Goal: Information Seeking & Learning: Learn about a topic

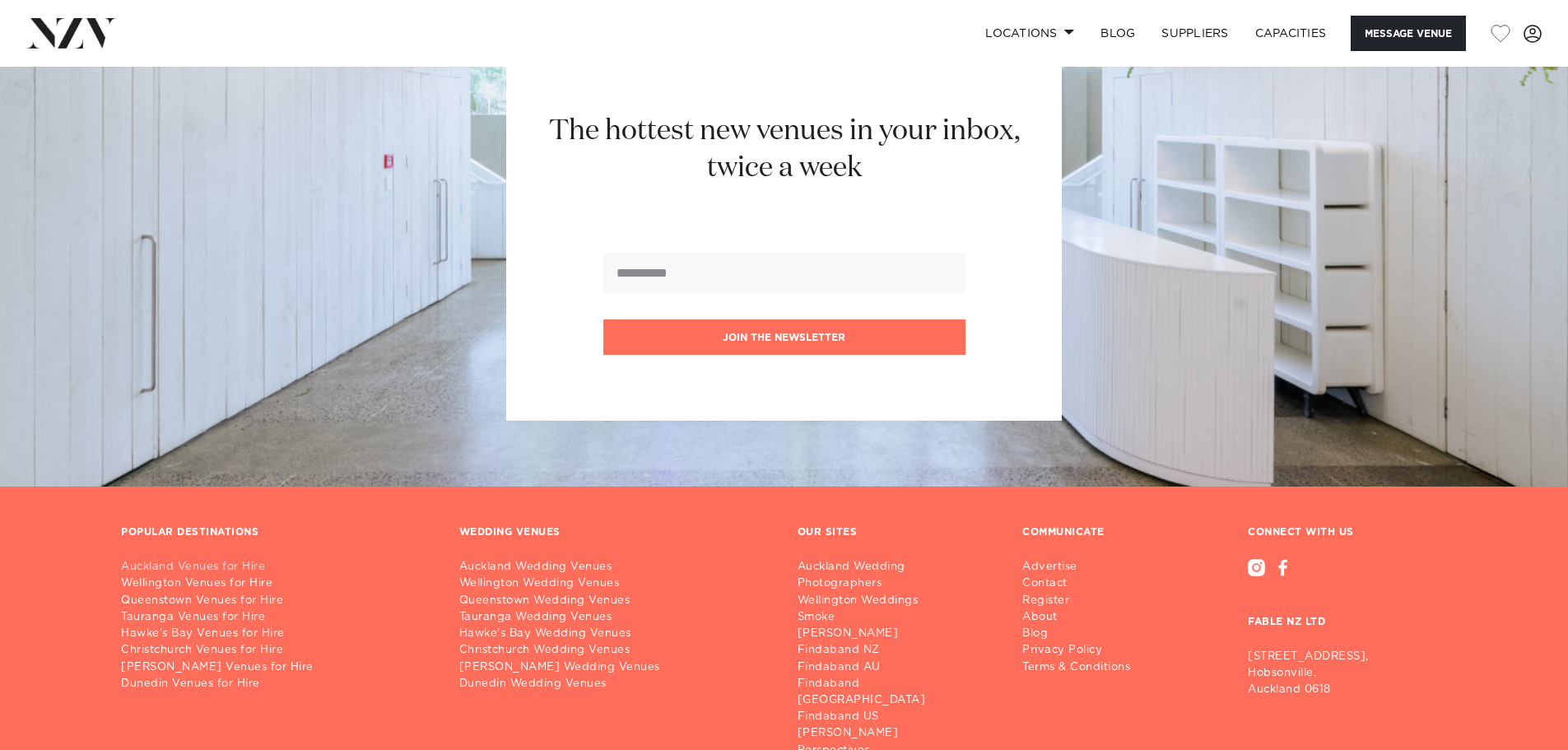
click at [225, 567] on link "Auckland Venues for Hire" at bounding box center [277, 567] width 312 height 16
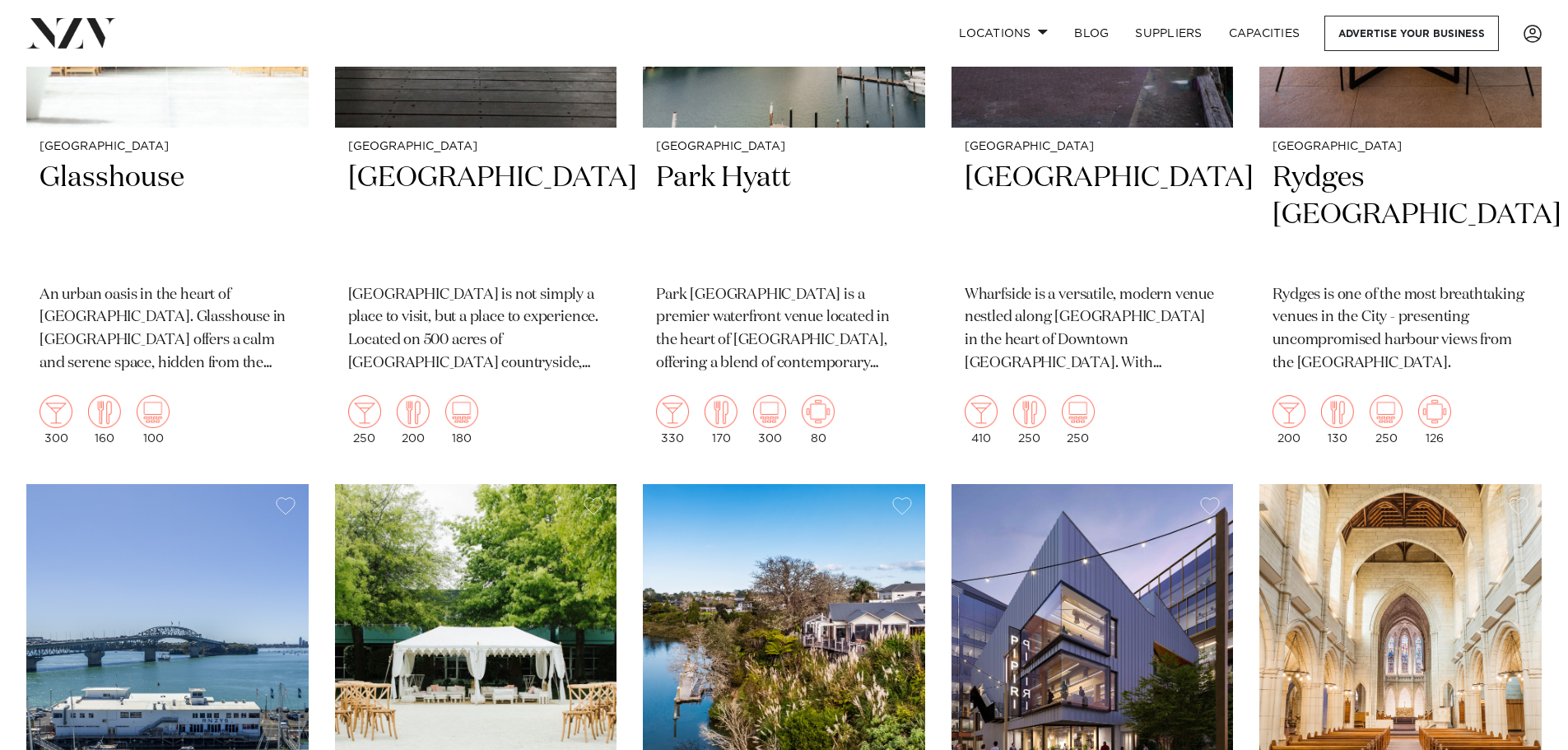
scroll to position [1235, 0]
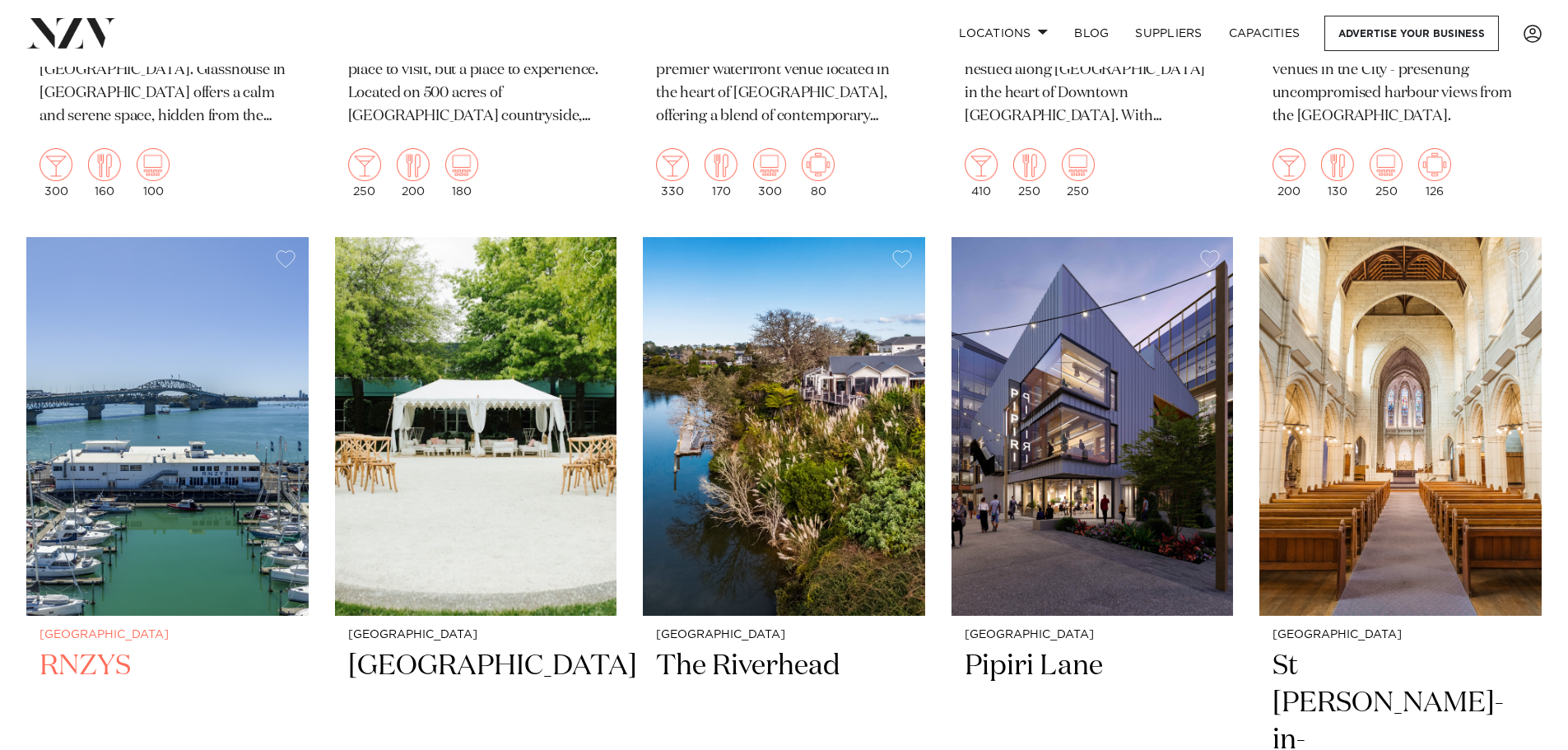
click at [154, 442] on img at bounding box center [167, 427] width 283 height 378
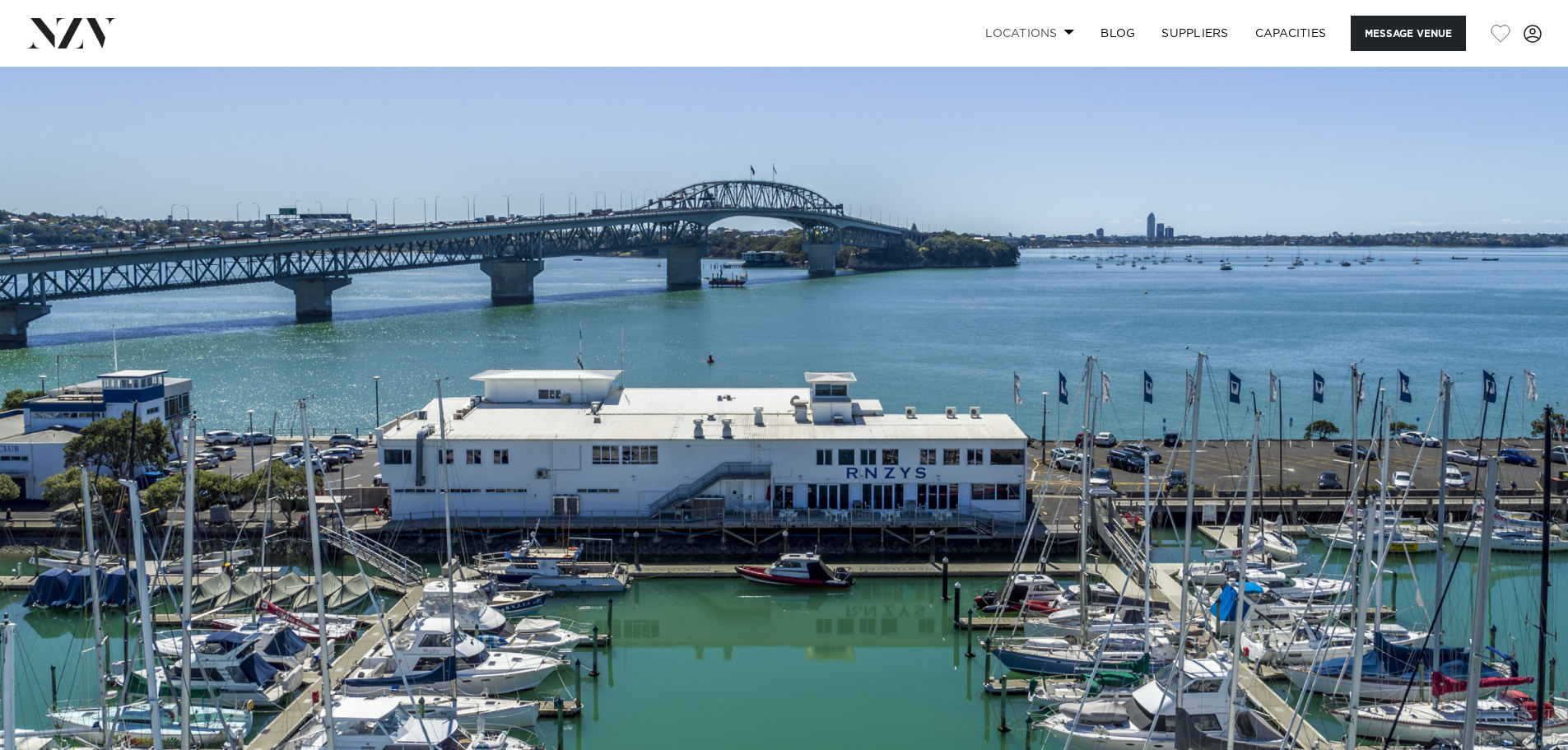
click at [1055, 32] on link "Locations" at bounding box center [1030, 33] width 115 height 35
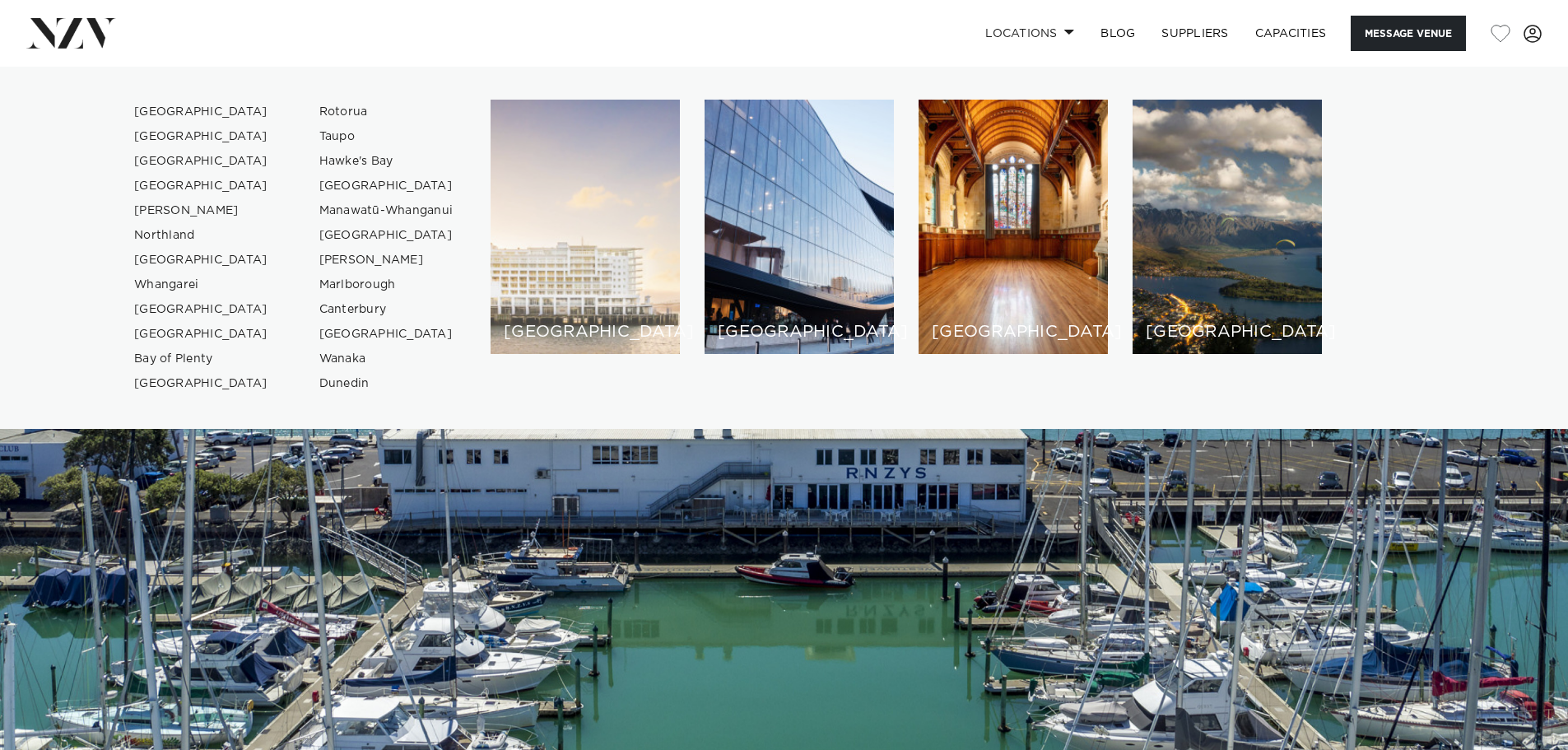
click at [603, 201] on div "[GEOGRAPHIC_DATA]" at bounding box center [585, 226] width 189 height 254
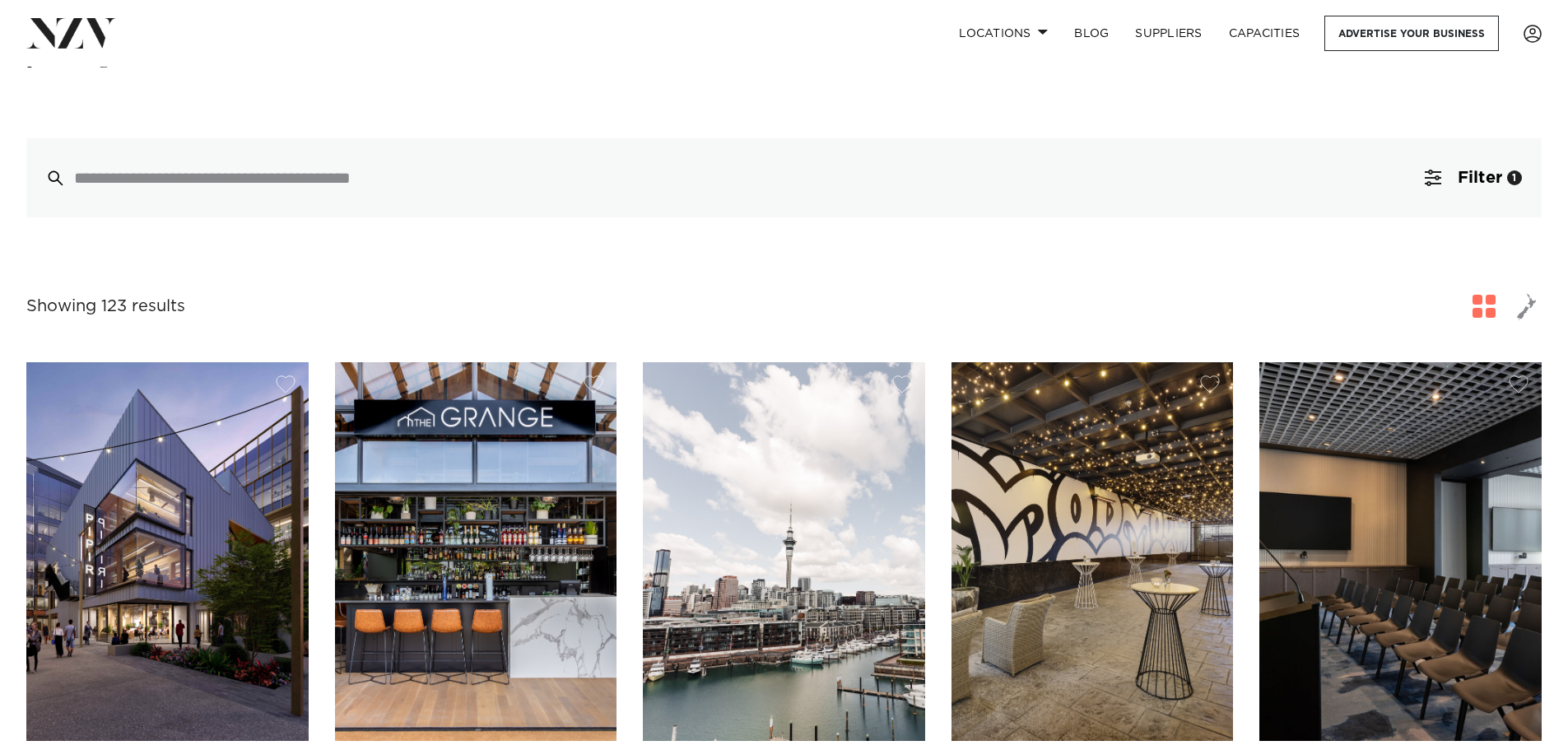
scroll to position [494, 0]
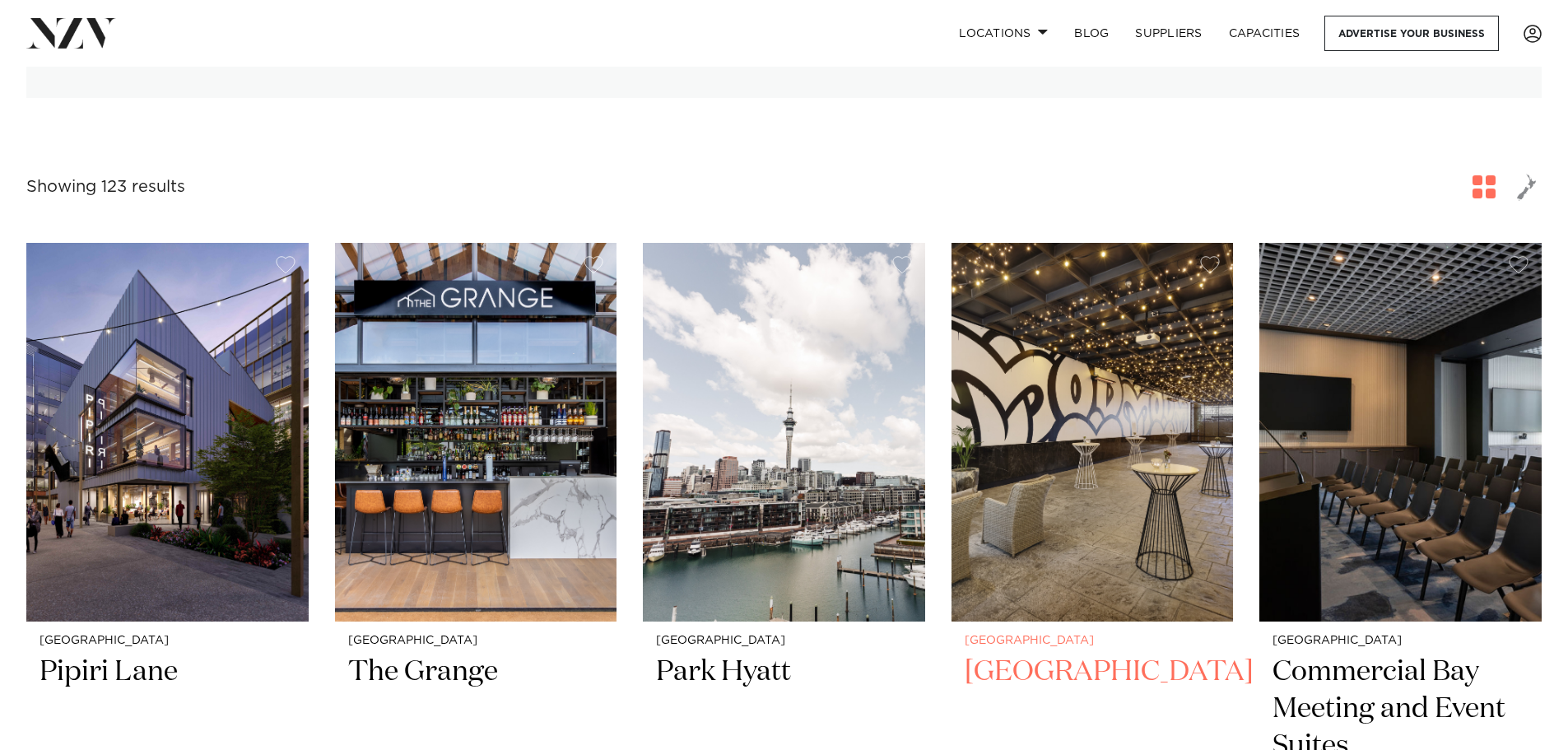
click at [1094, 473] on img at bounding box center [1092, 432] width 283 height 378
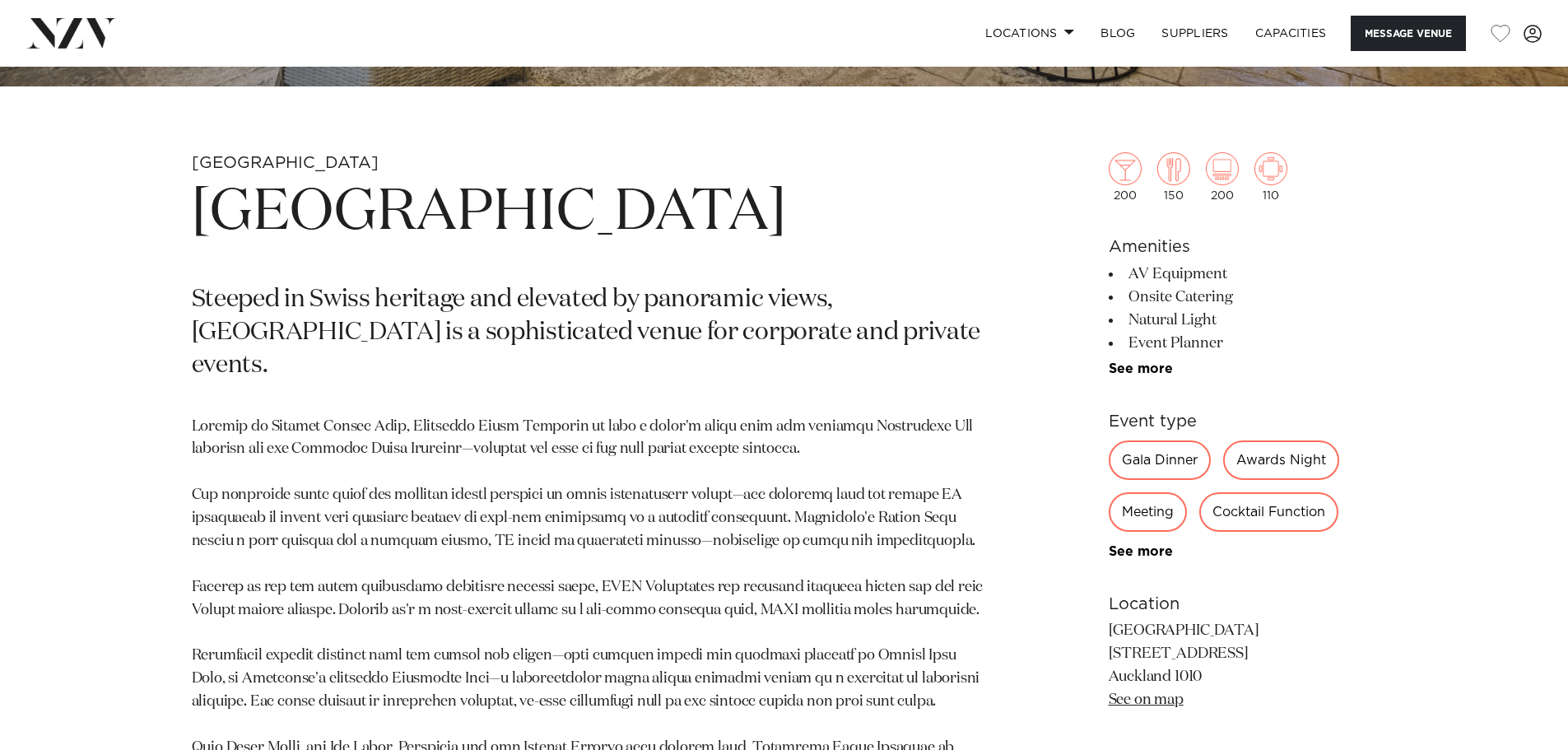
scroll to position [741, 0]
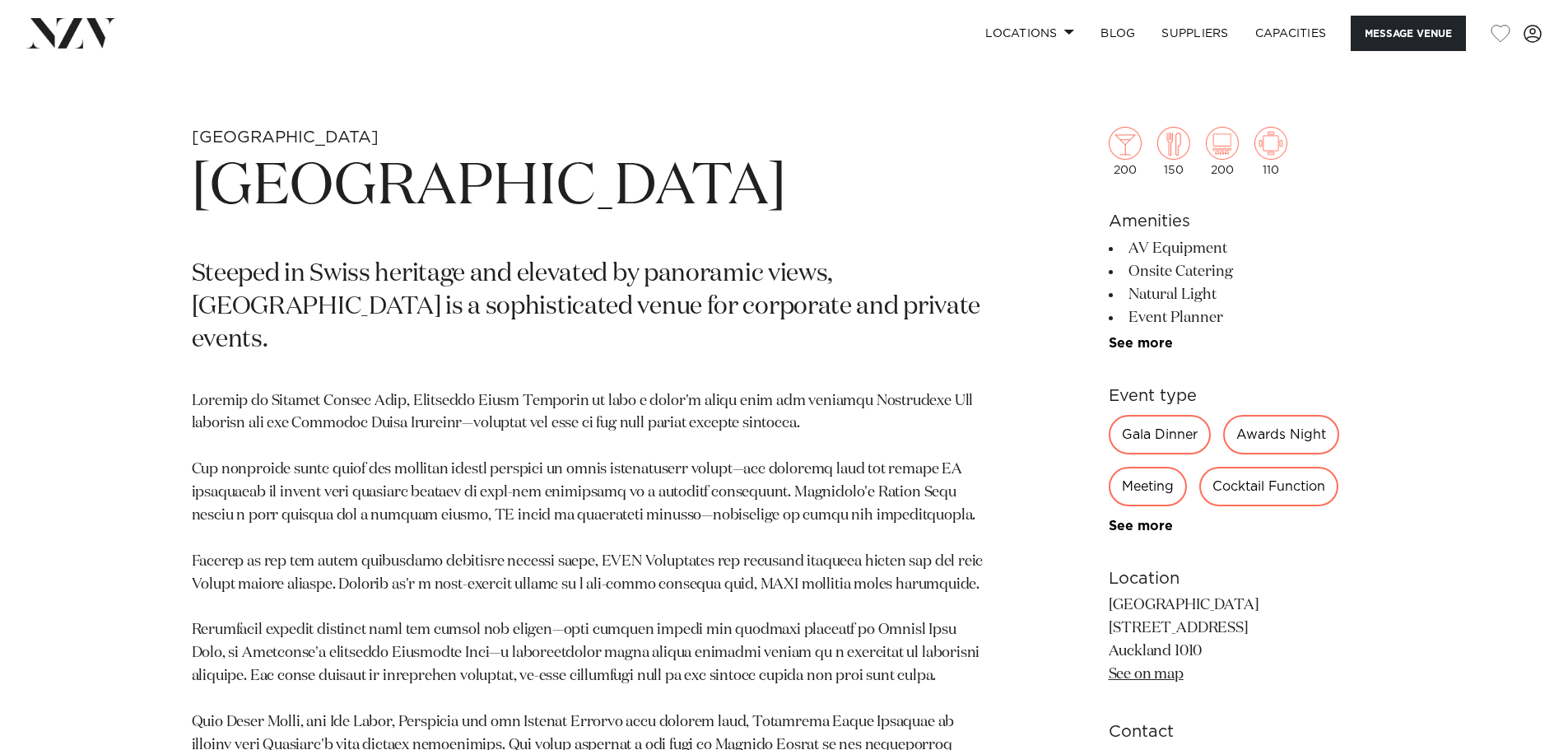
click at [1289, 496] on div "Cocktail Function" at bounding box center [1268, 487] width 139 height 40
click at [1273, 486] on div "Cocktail Function" at bounding box center [1268, 487] width 139 height 40
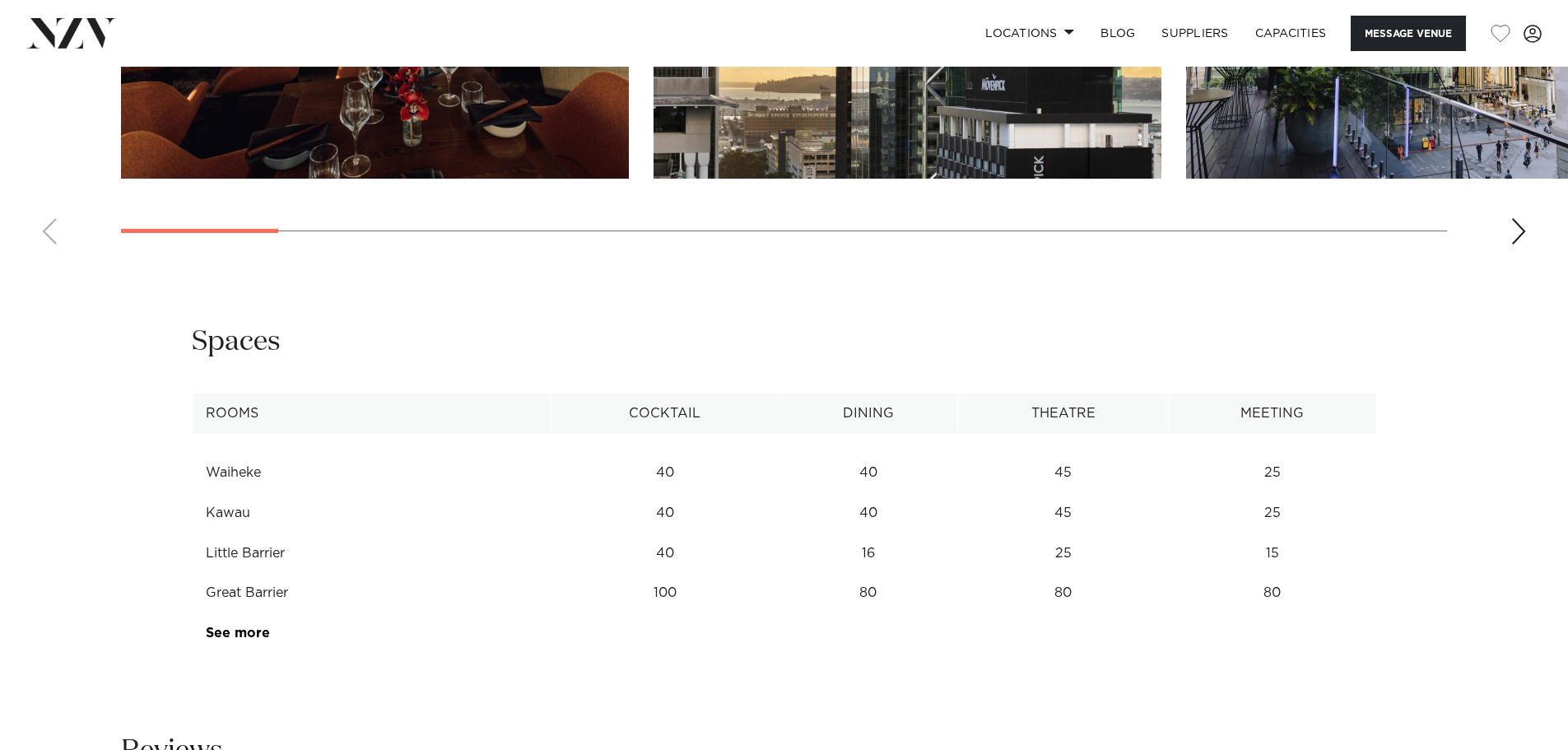
scroll to position [2058, 0]
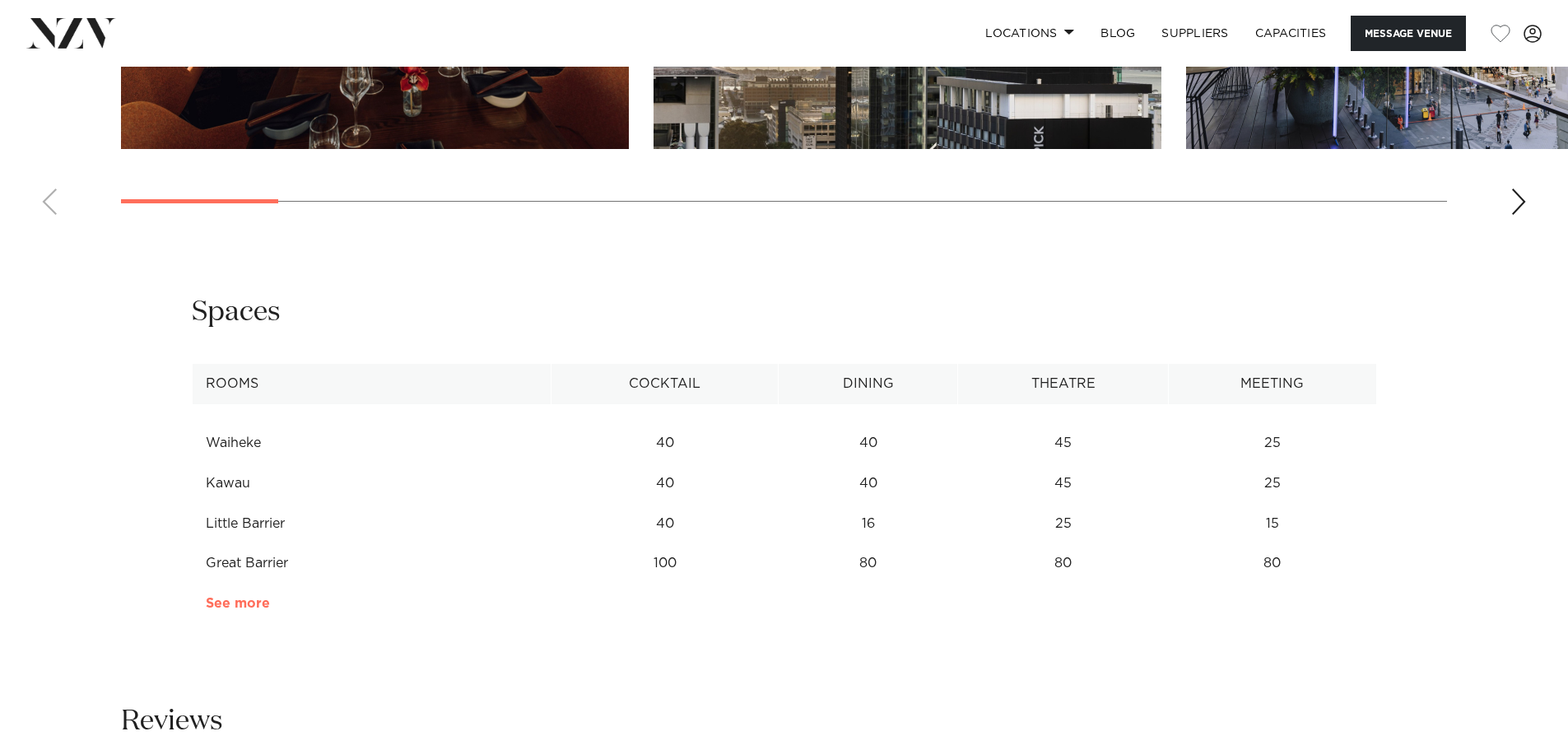
click at [254, 602] on link "See more" at bounding box center [270, 603] width 129 height 13
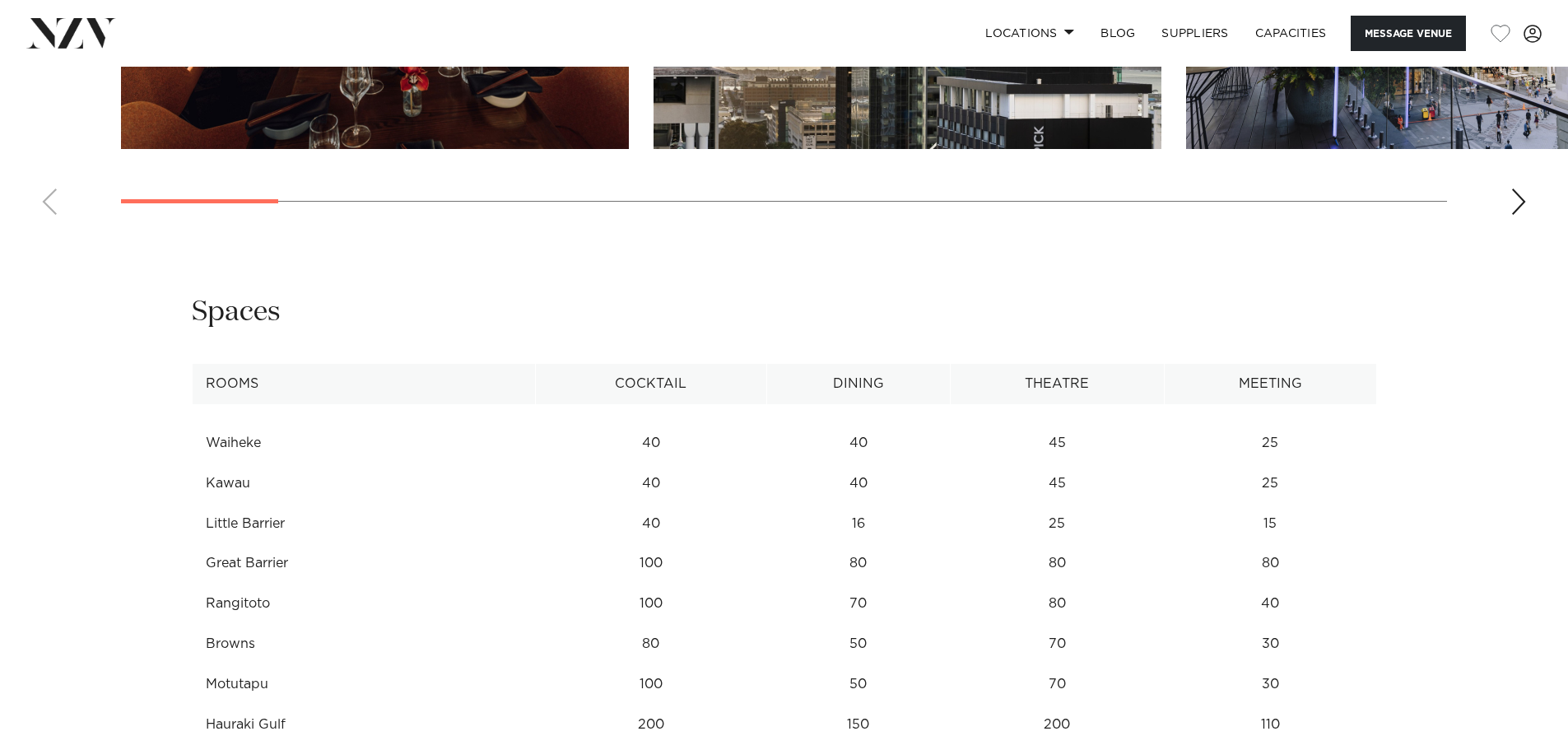
click at [232, 646] on td "Browns" at bounding box center [363, 644] width 343 height 41
click at [222, 642] on td "Browns" at bounding box center [363, 644] width 343 height 41
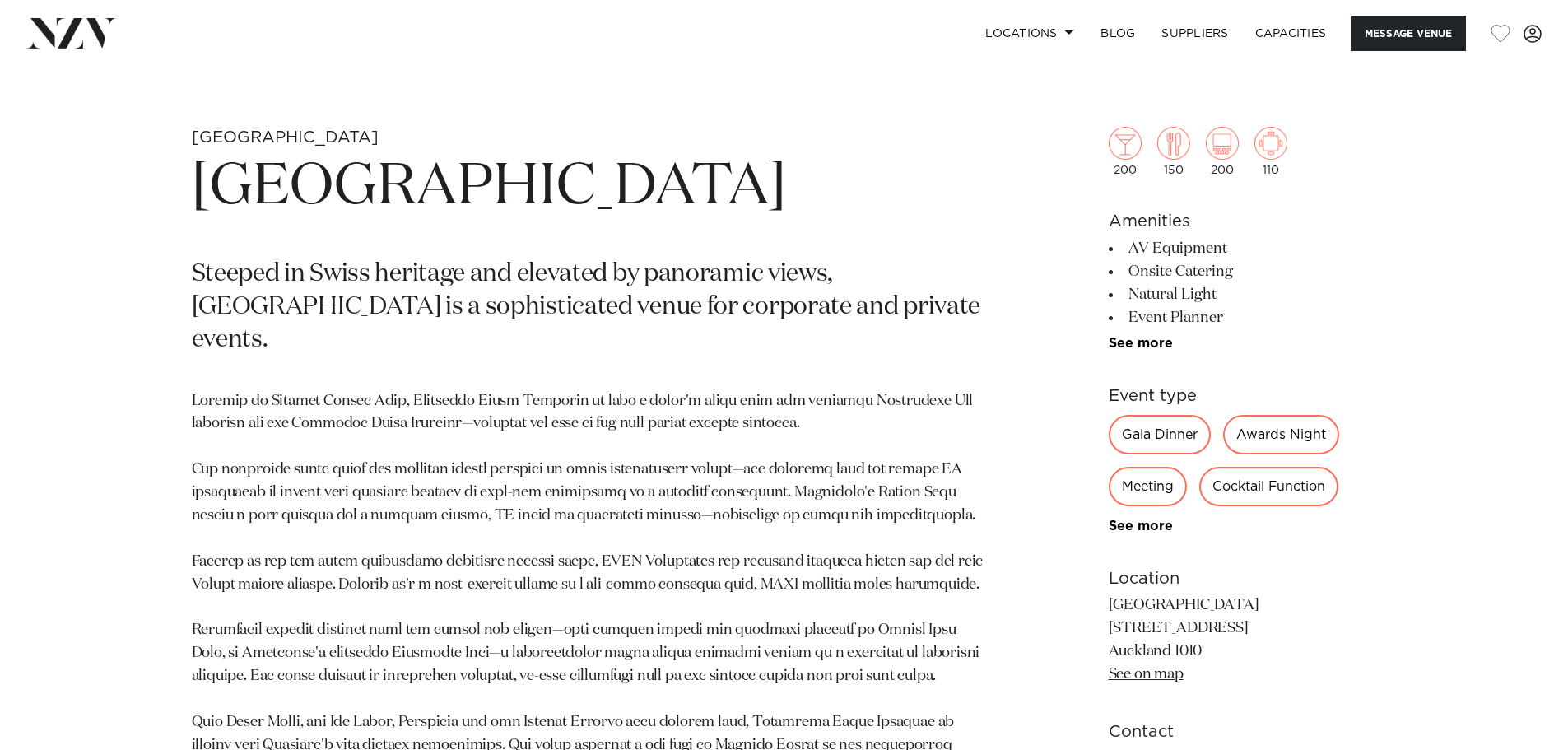
scroll to position [658, 0]
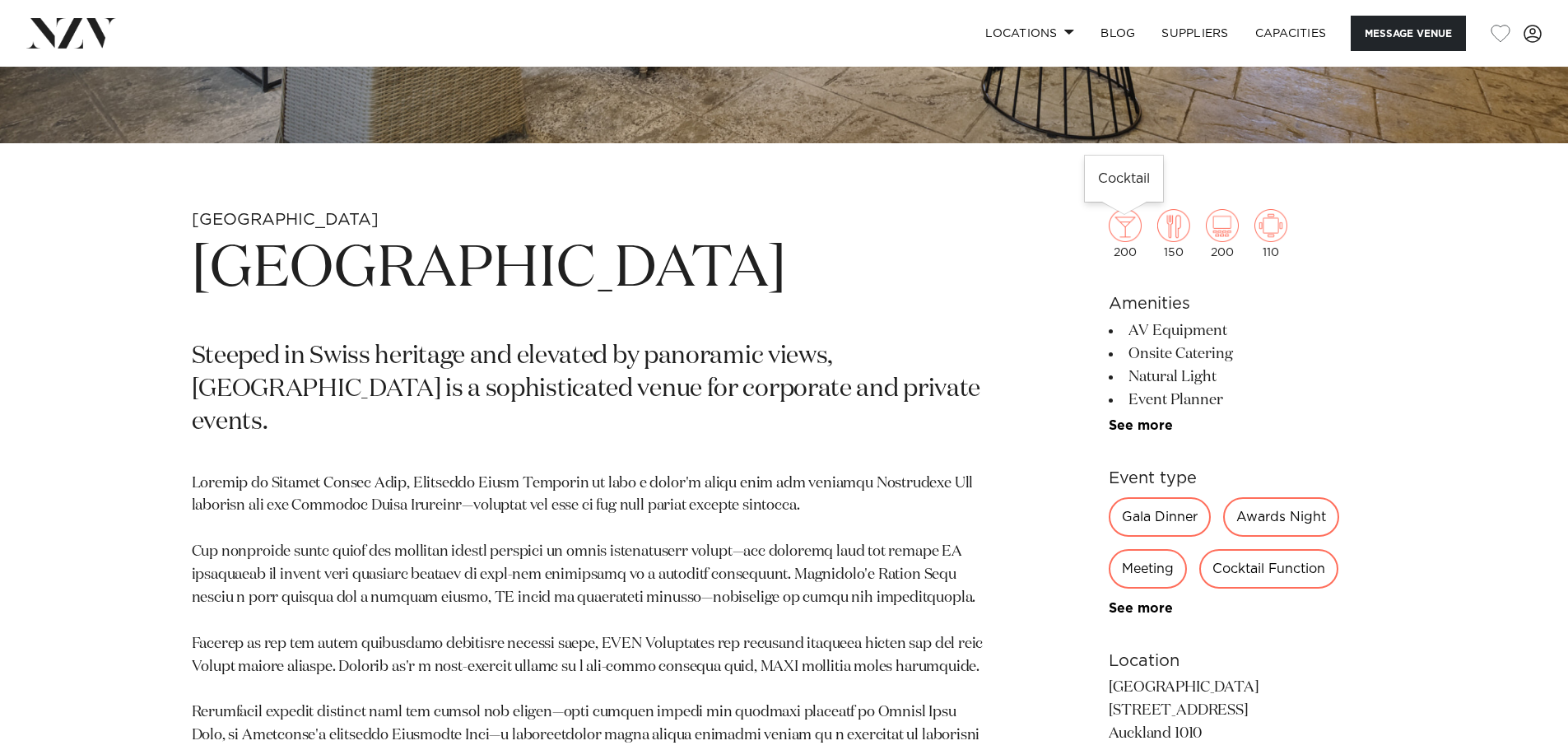
click at [1134, 225] on img at bounding box center [1124, 225] width 33 height 33
click at [1119, 235] on img at bounding box center [1124, 225] width 33 height 33
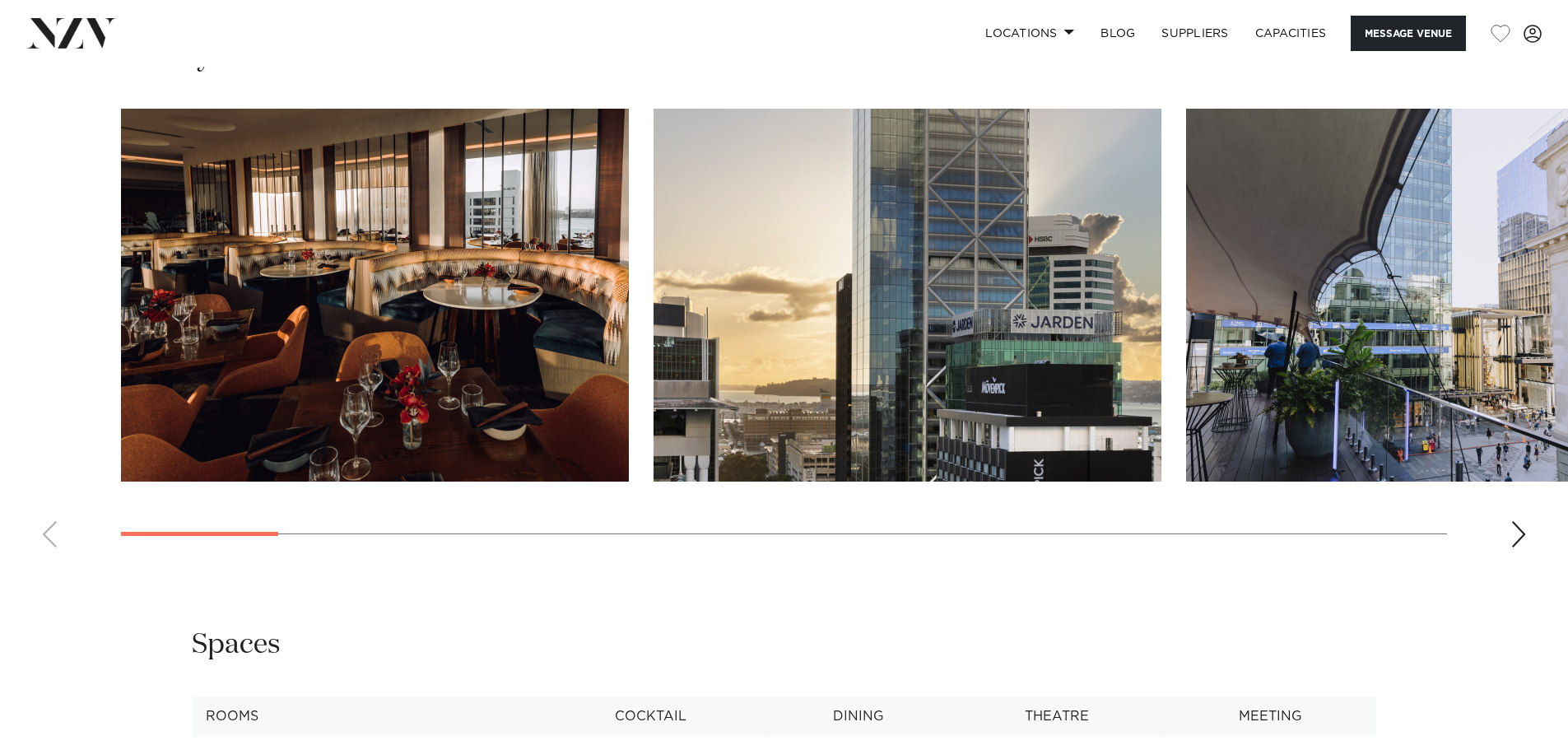
scroll to position [1729, 0]
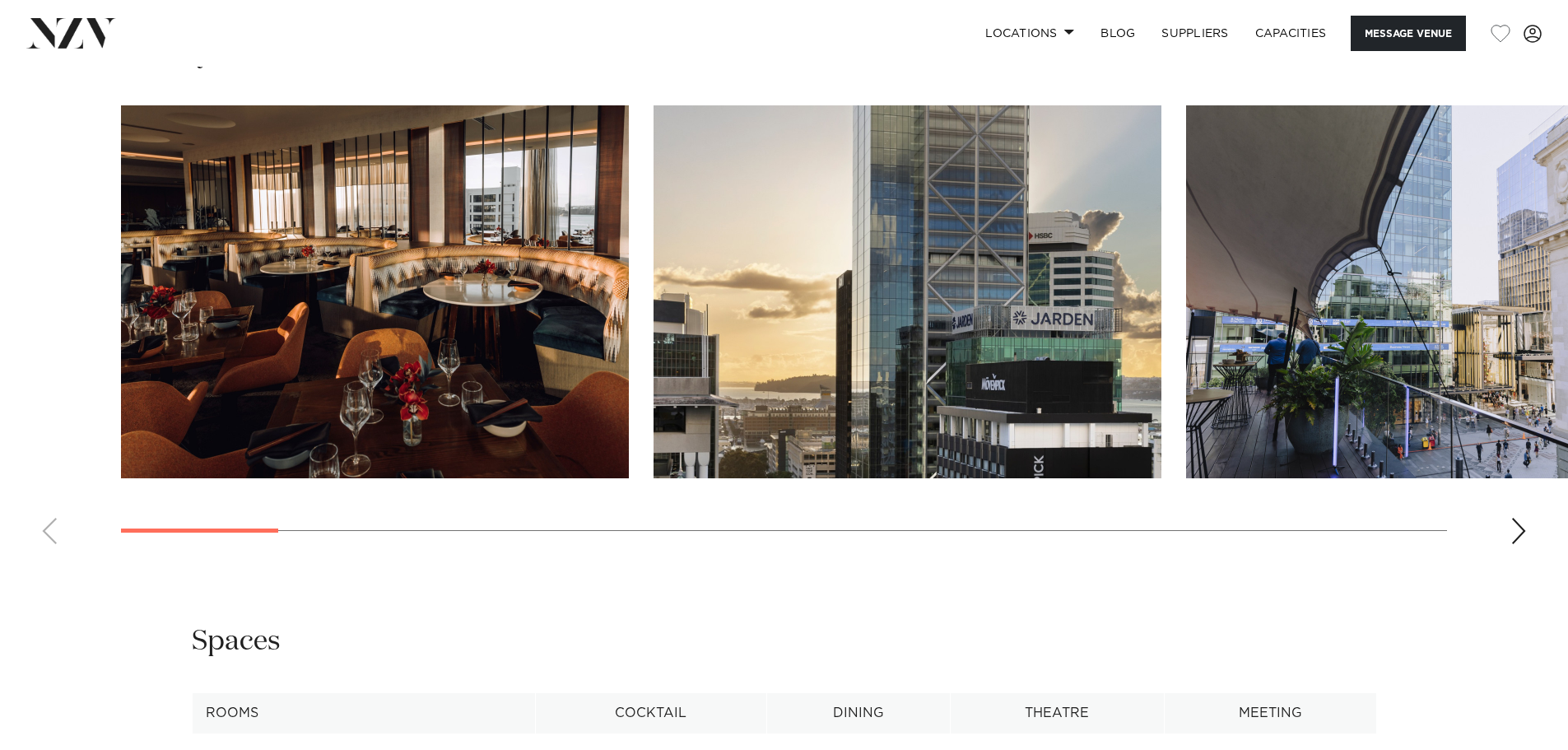
click at [372, 356] on img "1 / 21" at bounding box center [375, 291] width 508 height 373
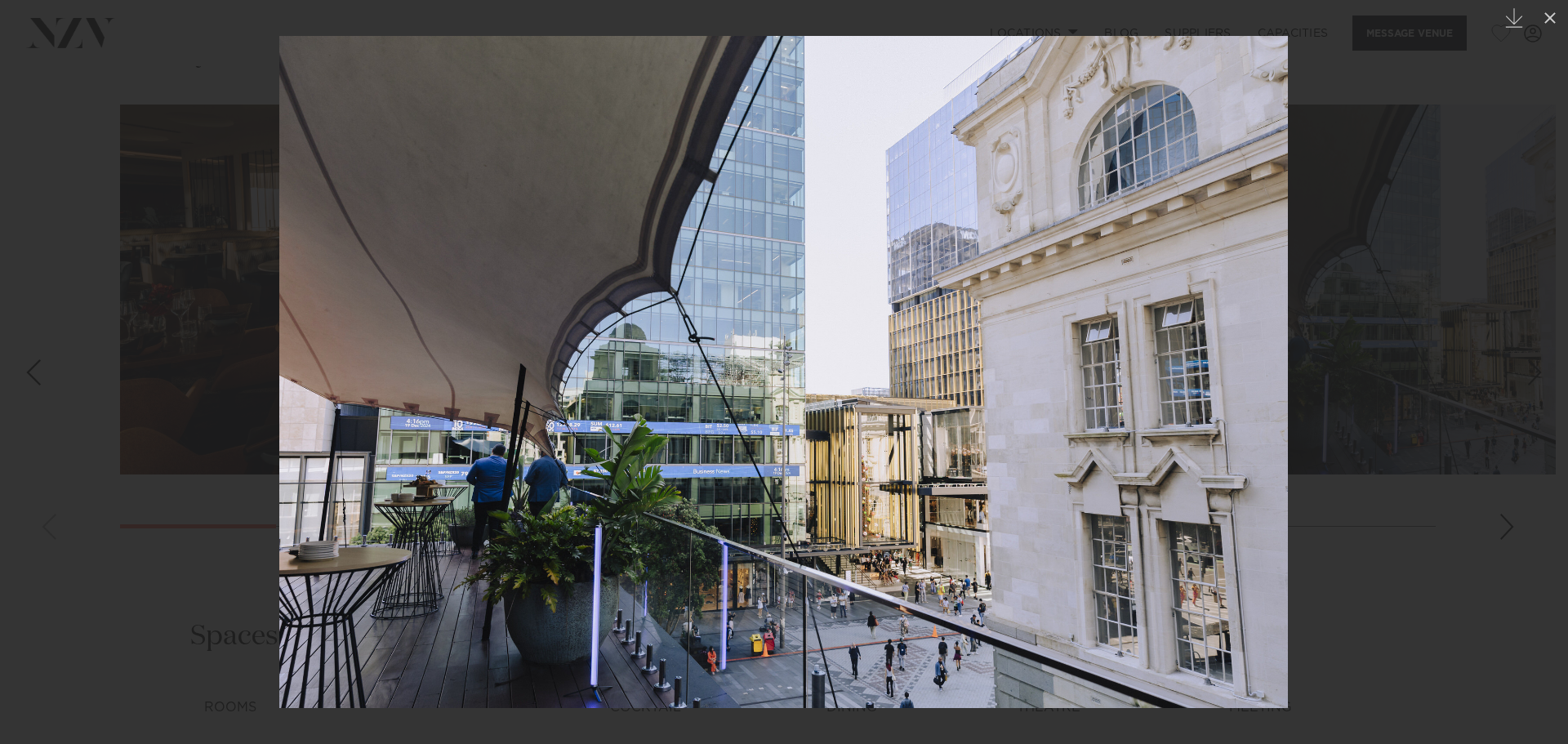
click at [1207, 367] on img at bounding box center [784, 372] width 1009 height 672
click at [1390, 401] on div at bounding box center [784, 372] width 1568 height 744
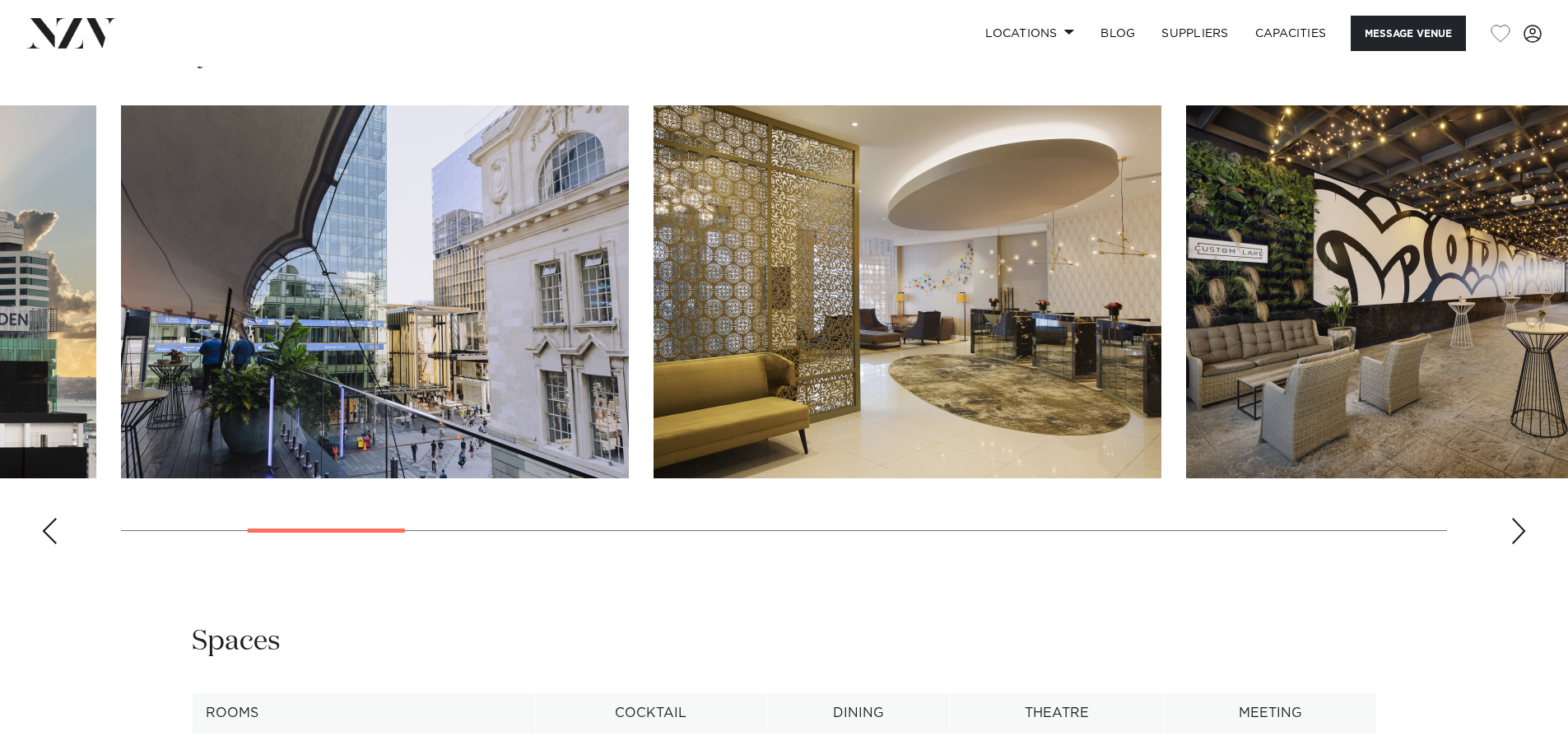
click at [651, 720] on th "Cocktail" at bounding box center [651, 713] width 232 height 41
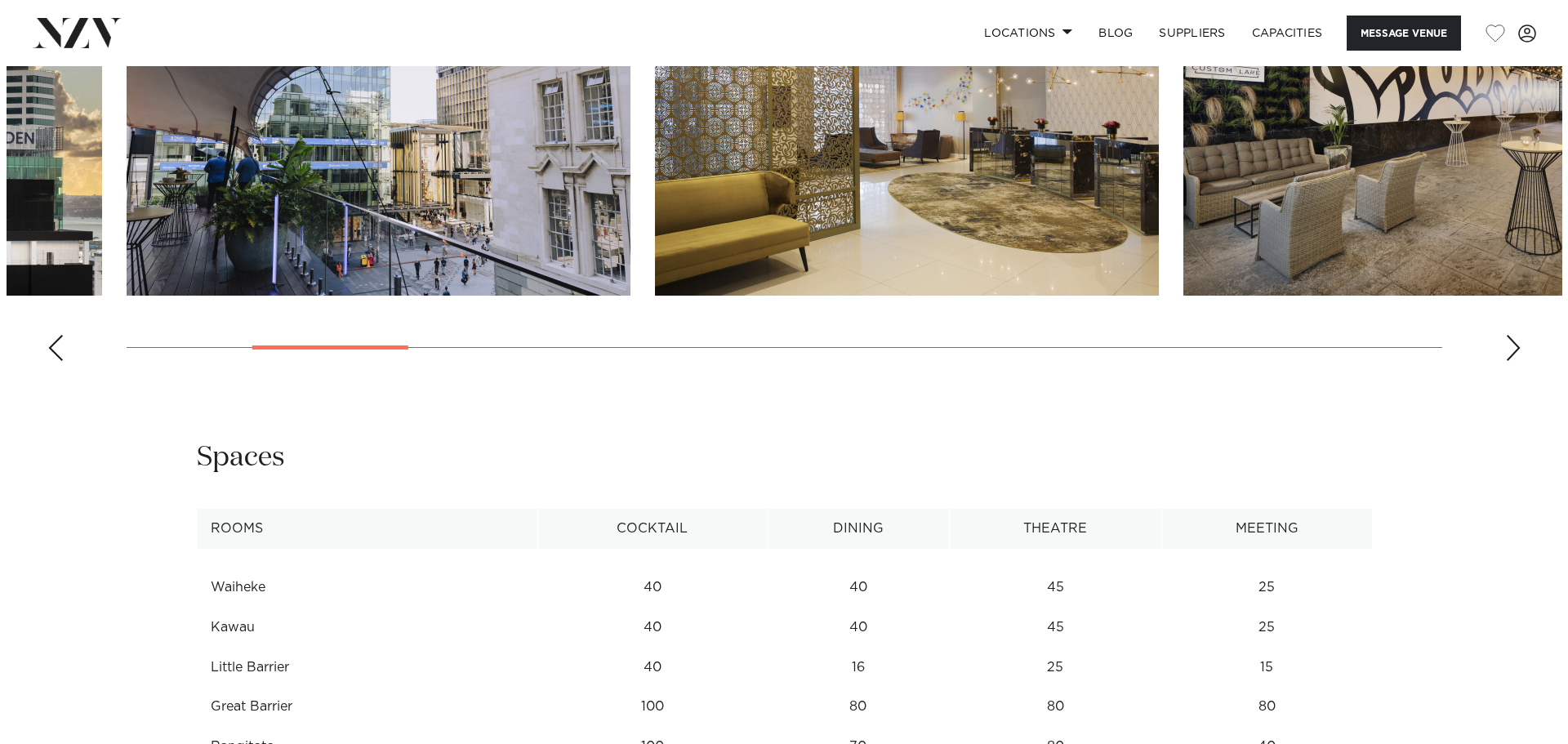
scroll to position [1629, 0]
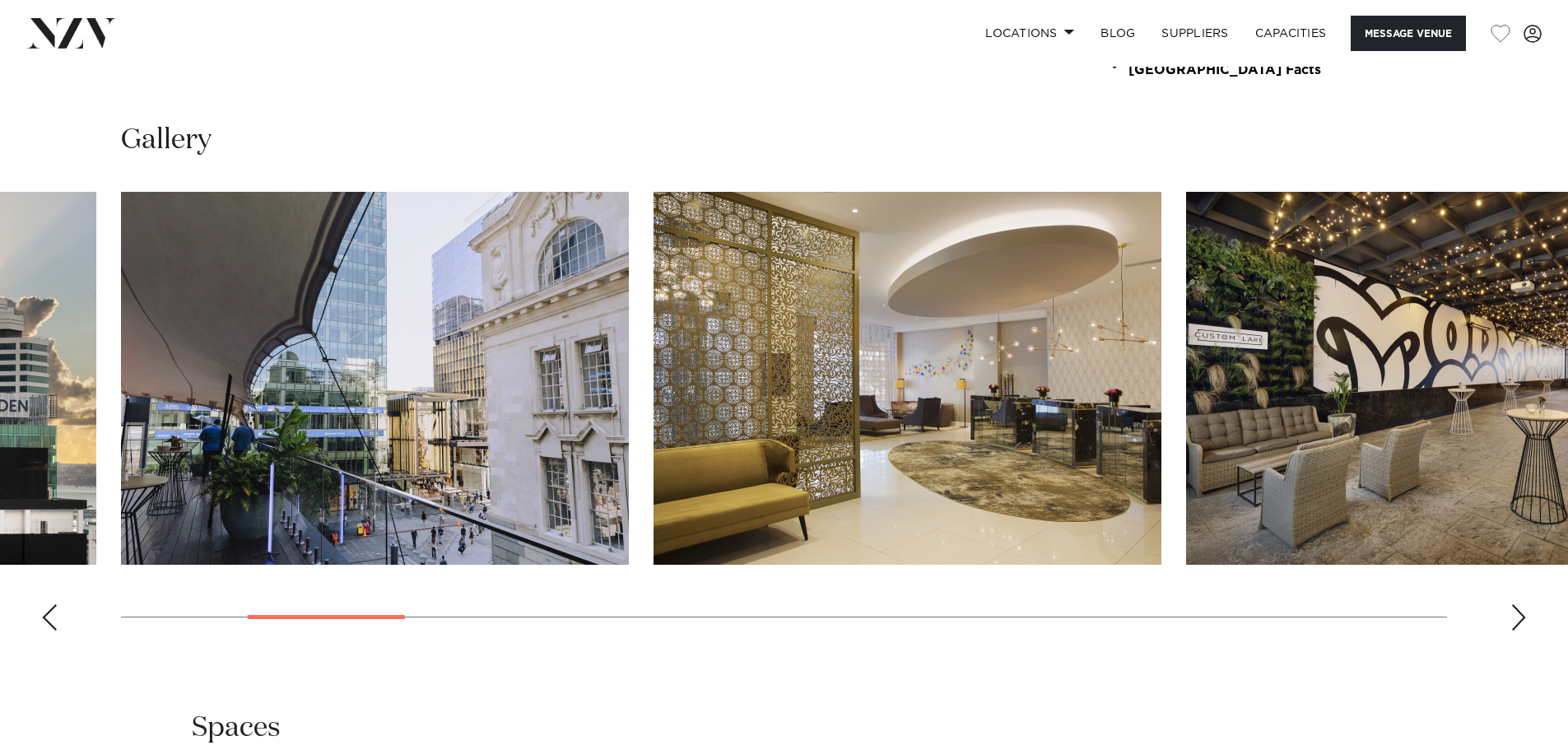
click at [1432, 416] on img "5 / 21" at bounding box center [1439, 378] width 508 height 373
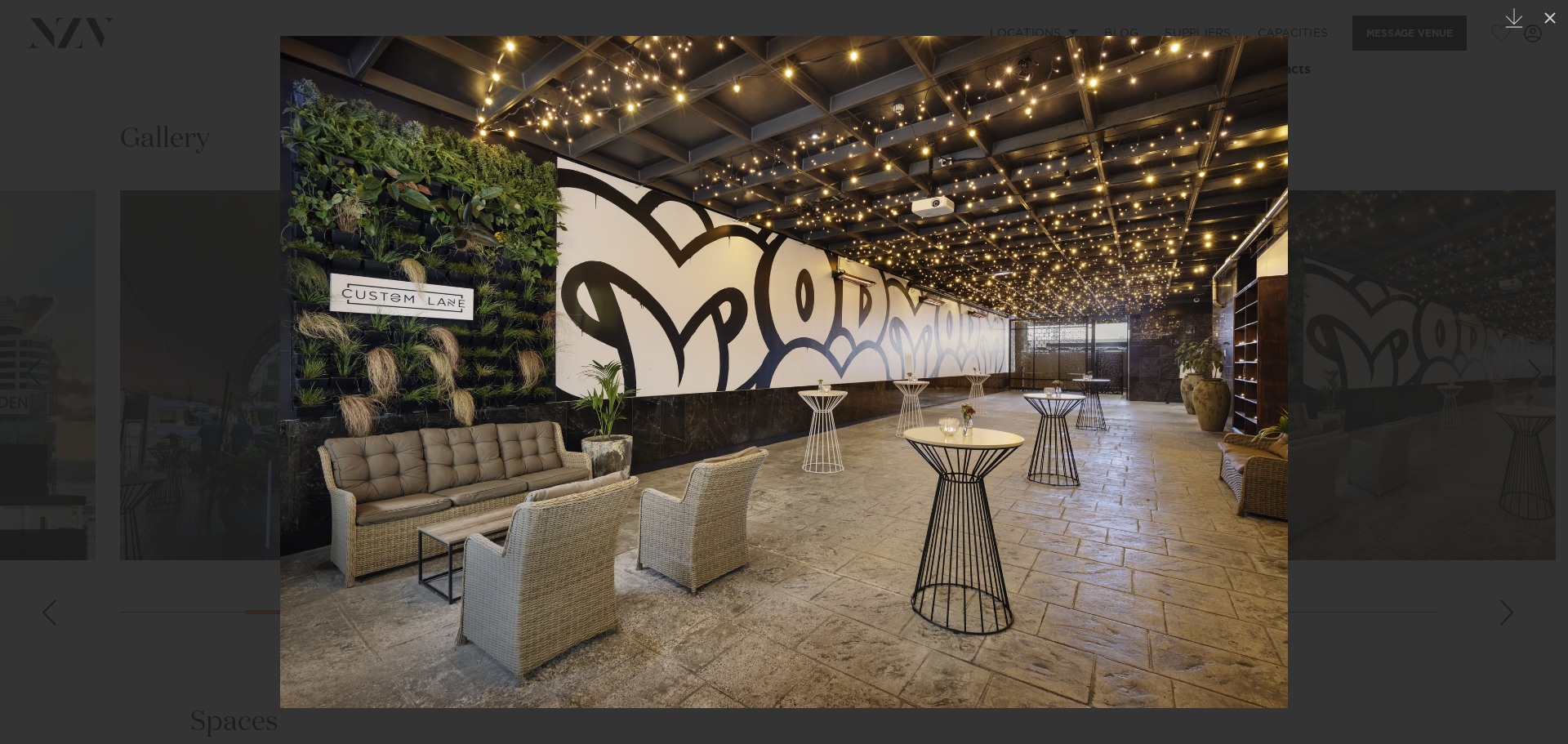
click at [1197, 421] on img at bounding box center [784, 372] width 1008 height 672
click at [1452, 406] on div at bounding box center [784, 372] width 1568 height 744
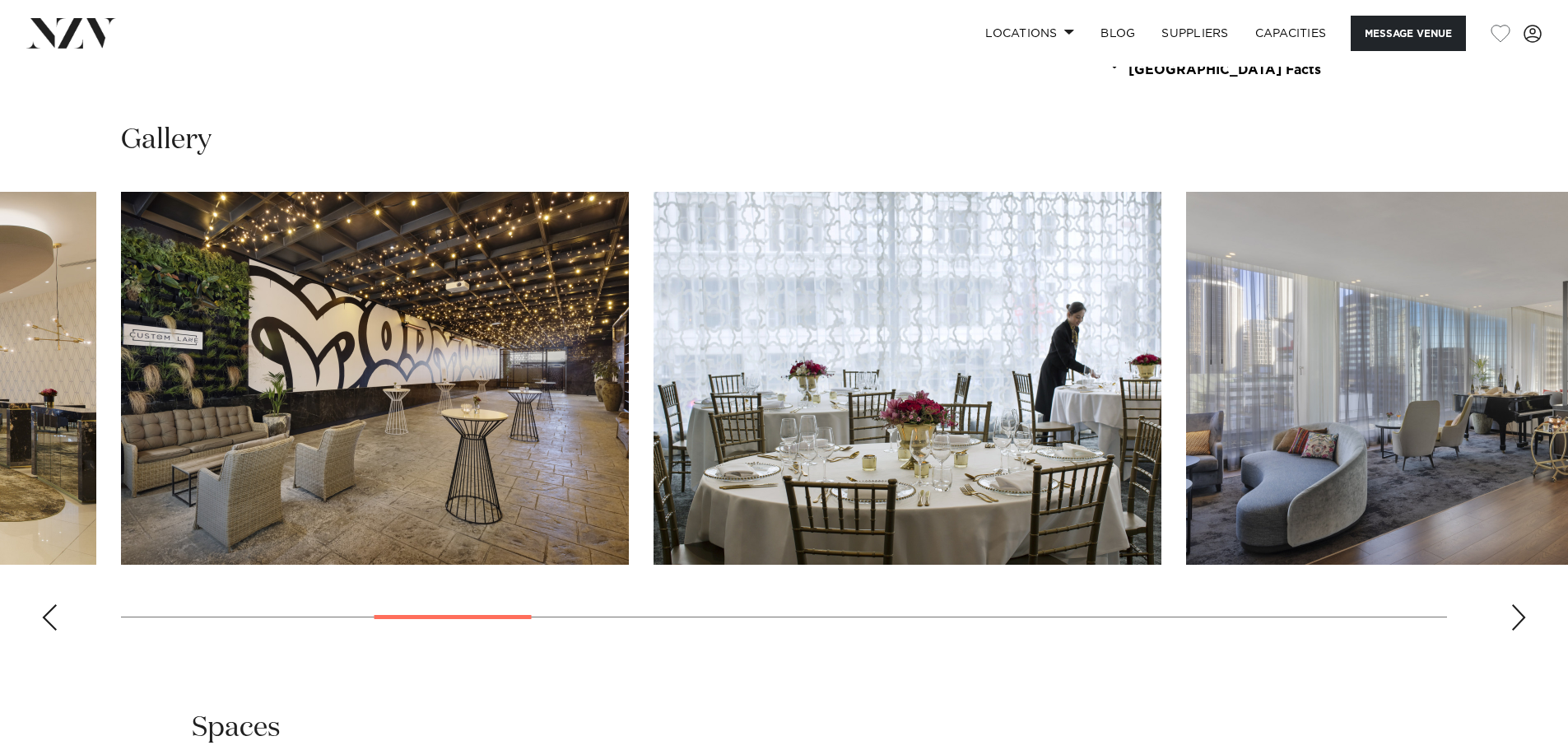
click at [1374, 366] on img "7 / 21" at bounding box center [1439, 378] width 508 height 373
